Goal: Obtain resource: Download file/media

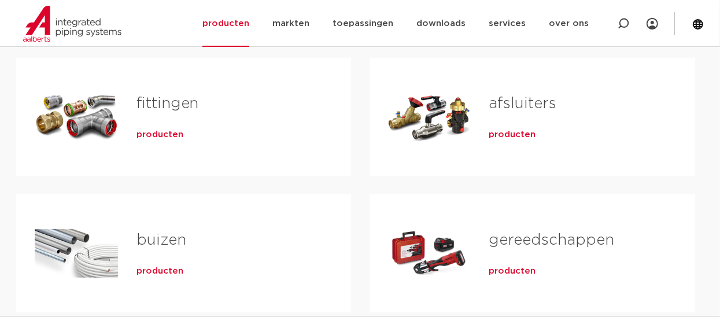
click at [154, 135] on span "producten" at bounding box center [159, 135] width 47 height 12
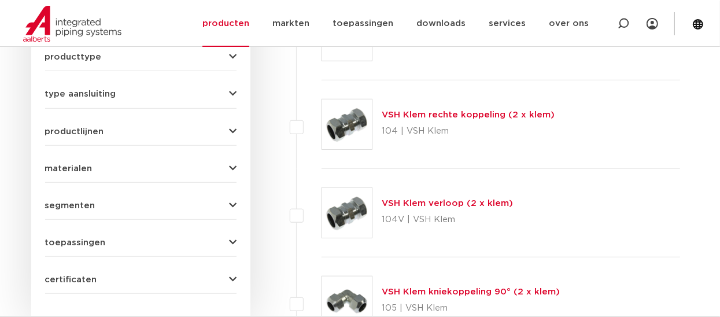
scroll to position [616, 0]
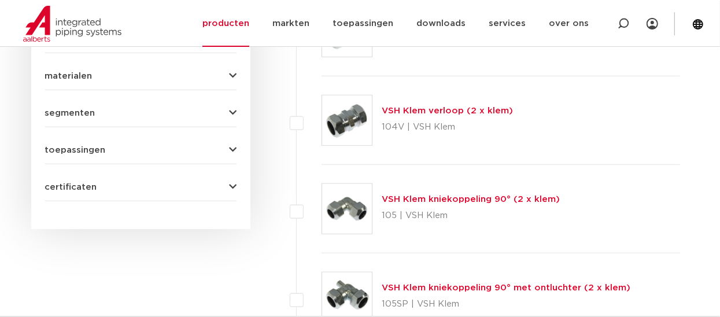
click at [433, 197] on link "VSH Klem kniekoppeling 90° (2 x klem)" at bounding box center [470, 199] width 178 height 9
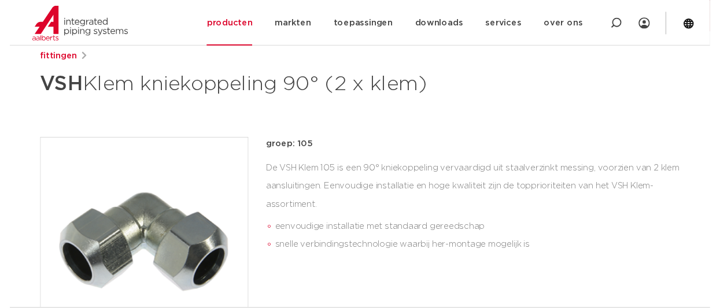
scroll to position [231, 0]
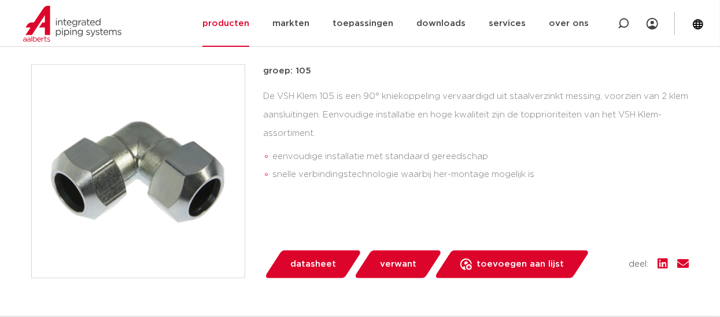
click at [305, 262] on span "datasheet" at bounding box center [313, 264] width 46 height 18
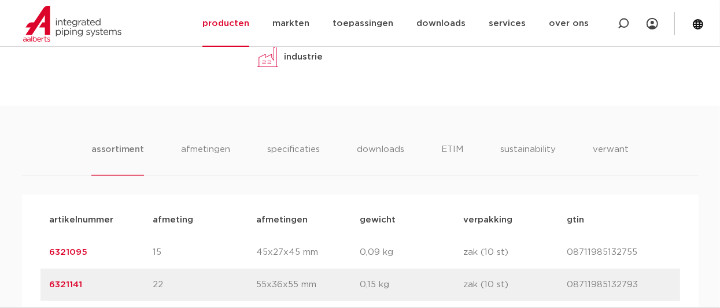
scroll to position [616, 0]
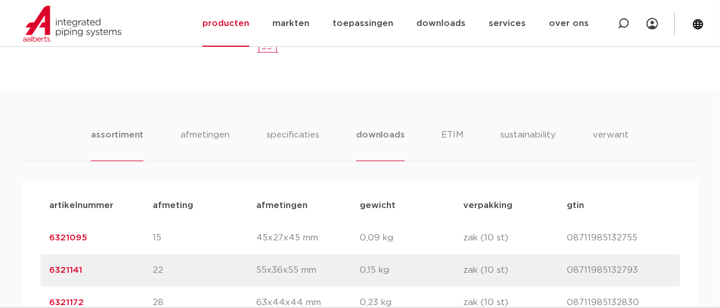
click at [392, 137] on li "downloads" at bounding box center [380, 144] width 48 height 33
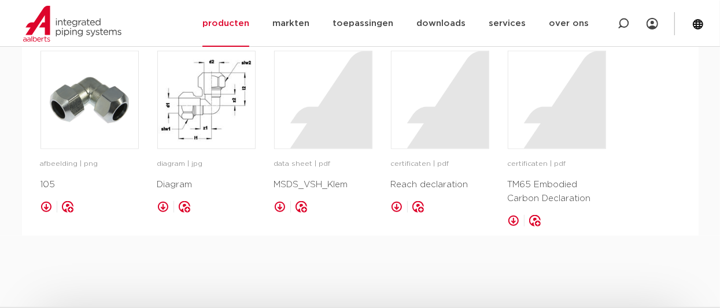
scroll to position [770, 0]
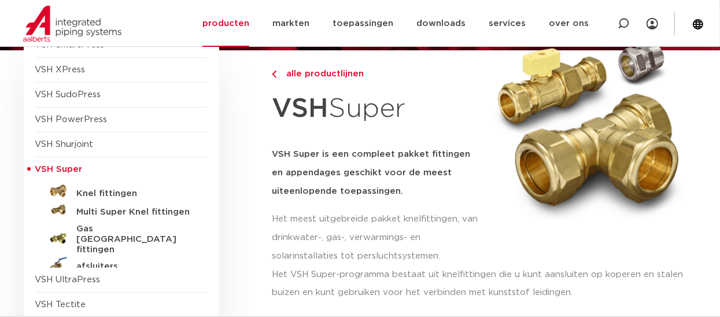
scroll to position [154, 0]
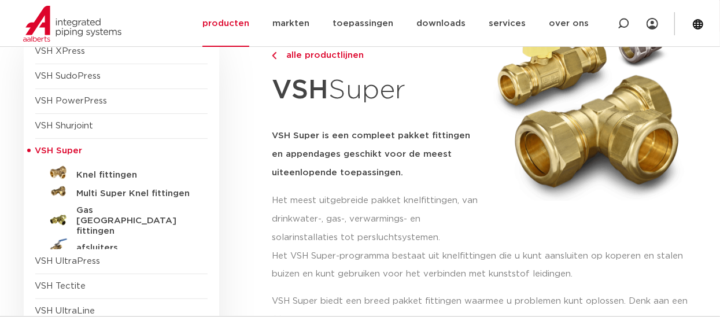
drag, startPoint x: 319, startPoint y: 238, endPoint x: 319, endPoint y: 245, distance: 6.9
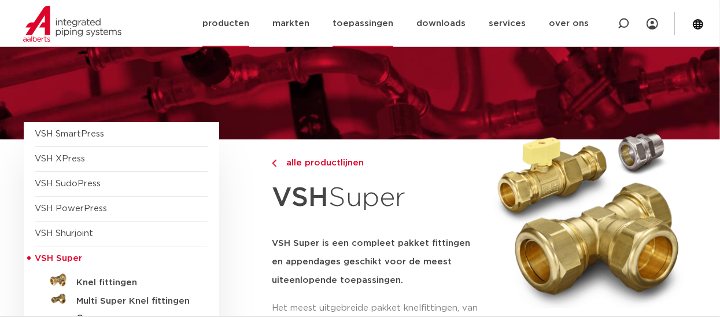
scroll to position [0, 0]
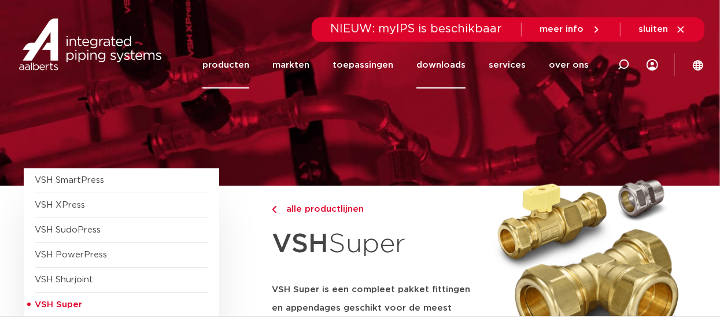
click at [448, 64] on link "downloads" at bounding box center [440, 65] width 49 height 47
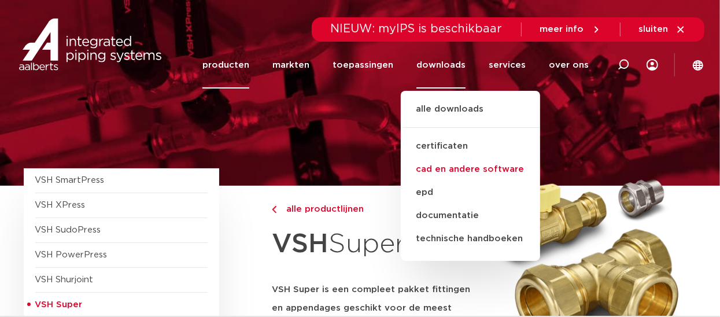
click at [448, 166] on link "cad en andere software" at bounding box center [470, 169] width 139 height 23
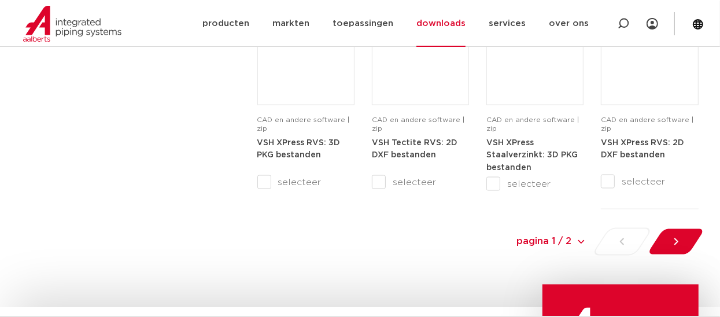
scroll to position [1310, 0]
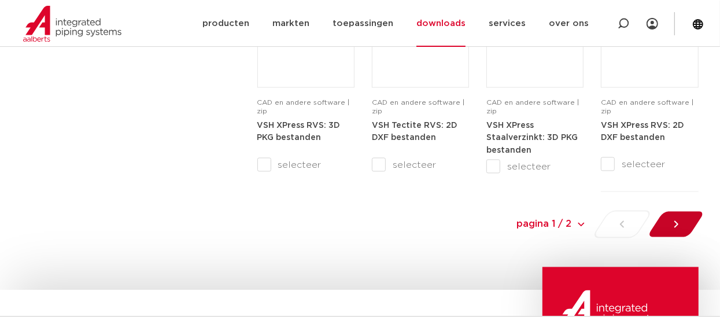
click at [679, 225] on icon at bounding box center [676, 224] width 12 height 12
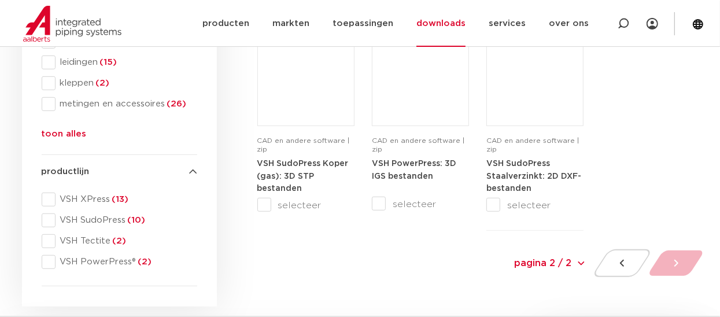
scroll to position [559, 0]
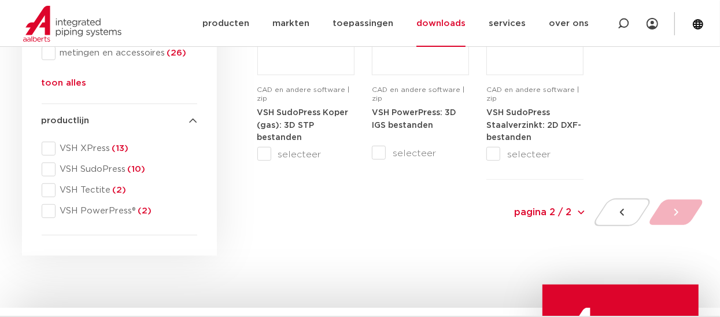
click at [195, 120] on icon at bounding box center [194, 121] width 8 height 9
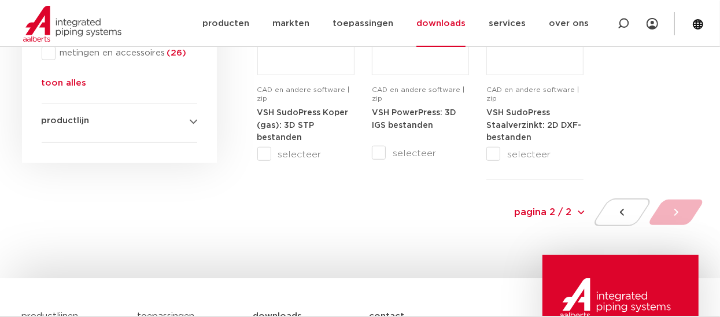
click at [190, 120] on icon at bounding box center [194, 121] width 8 height 9
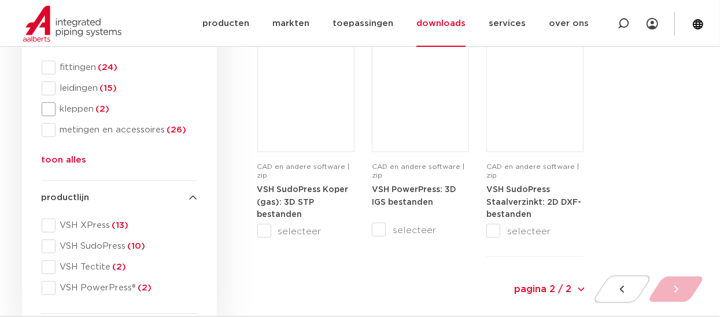
scroll to position [405, 0]
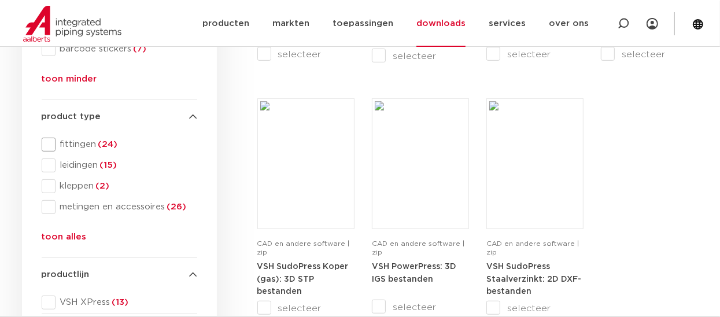
click at [50, 143] on span at bounding box center [49, 145] width 14 height 14
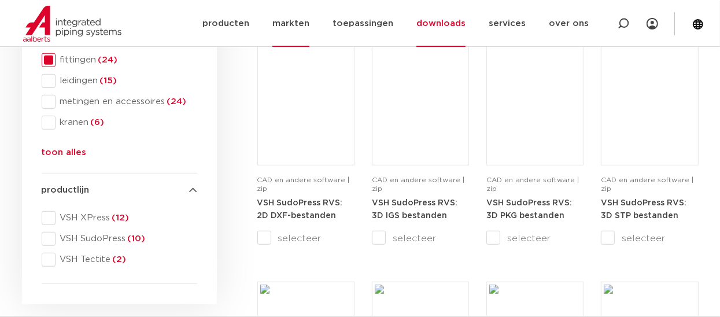
scroll to position [482, 0]
